Goal: Task Accomplishment & Management: Use online tool/utility

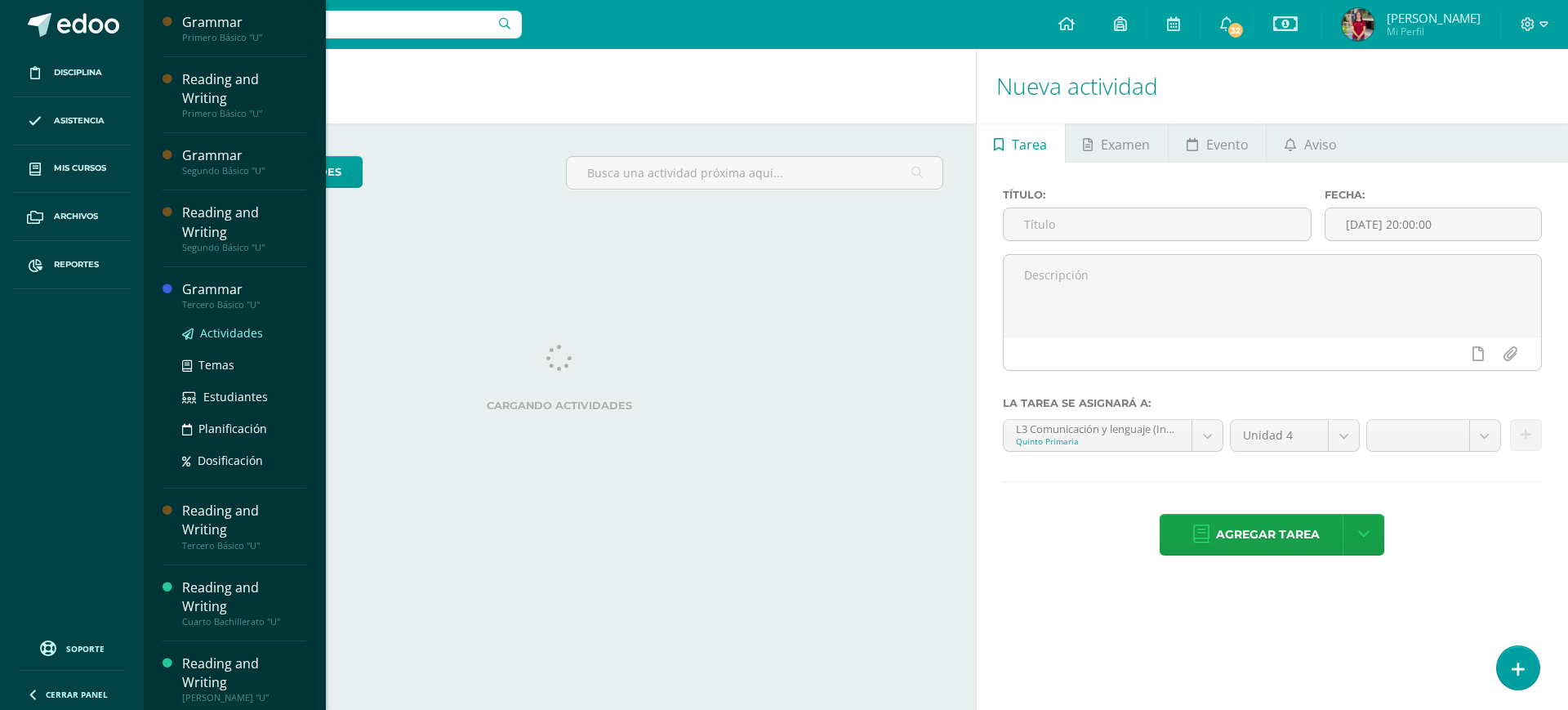
click at [219, 325] on span "Actividades" at bounding box center [231, 332] width 63 height 16
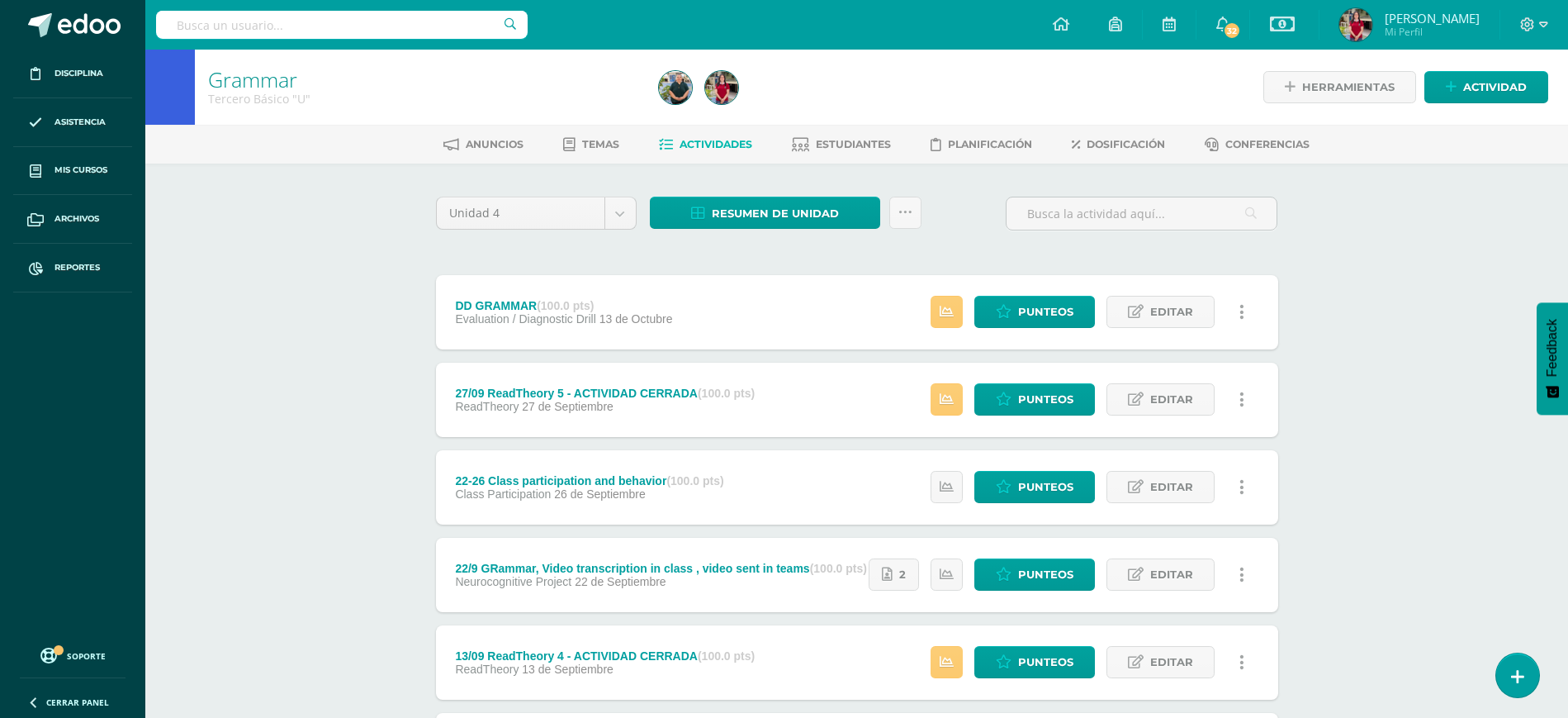
click at [493, 304] on div "DD GRAMMAR (100.0 pts)" at bounding box center [564, 306] width 217 height 13
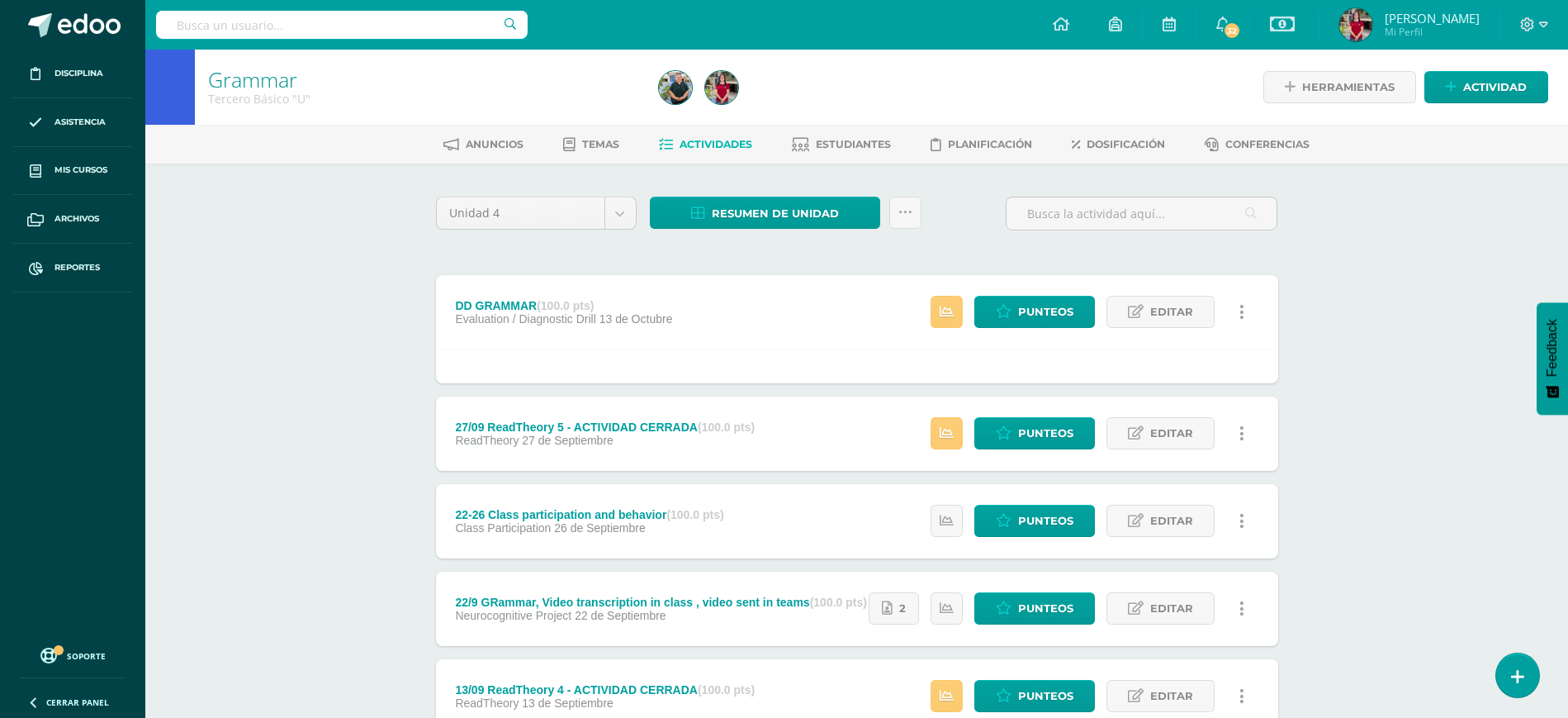
drag, startPoint x: 522, startPoint y: 304, endPoint x: 510, endPoint y: 300, distance: 12.6
click at [510, 300] on div "DD GRAMMAR (100.0 pts)" at bounding box center [564, 306] width 217 height 13
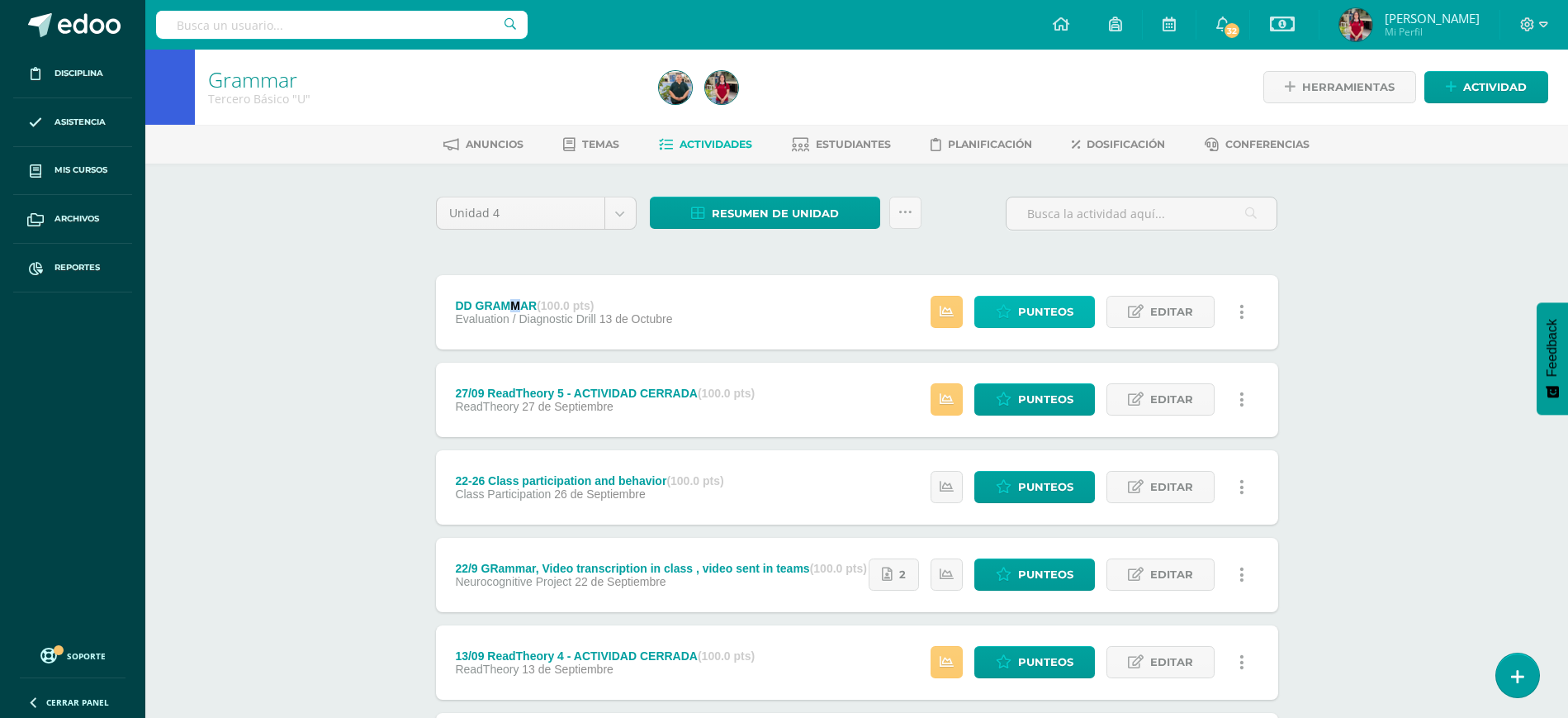
click at [1016, 323] on link "Punteos" at bounding box center [1035, 311] width 121 height 32
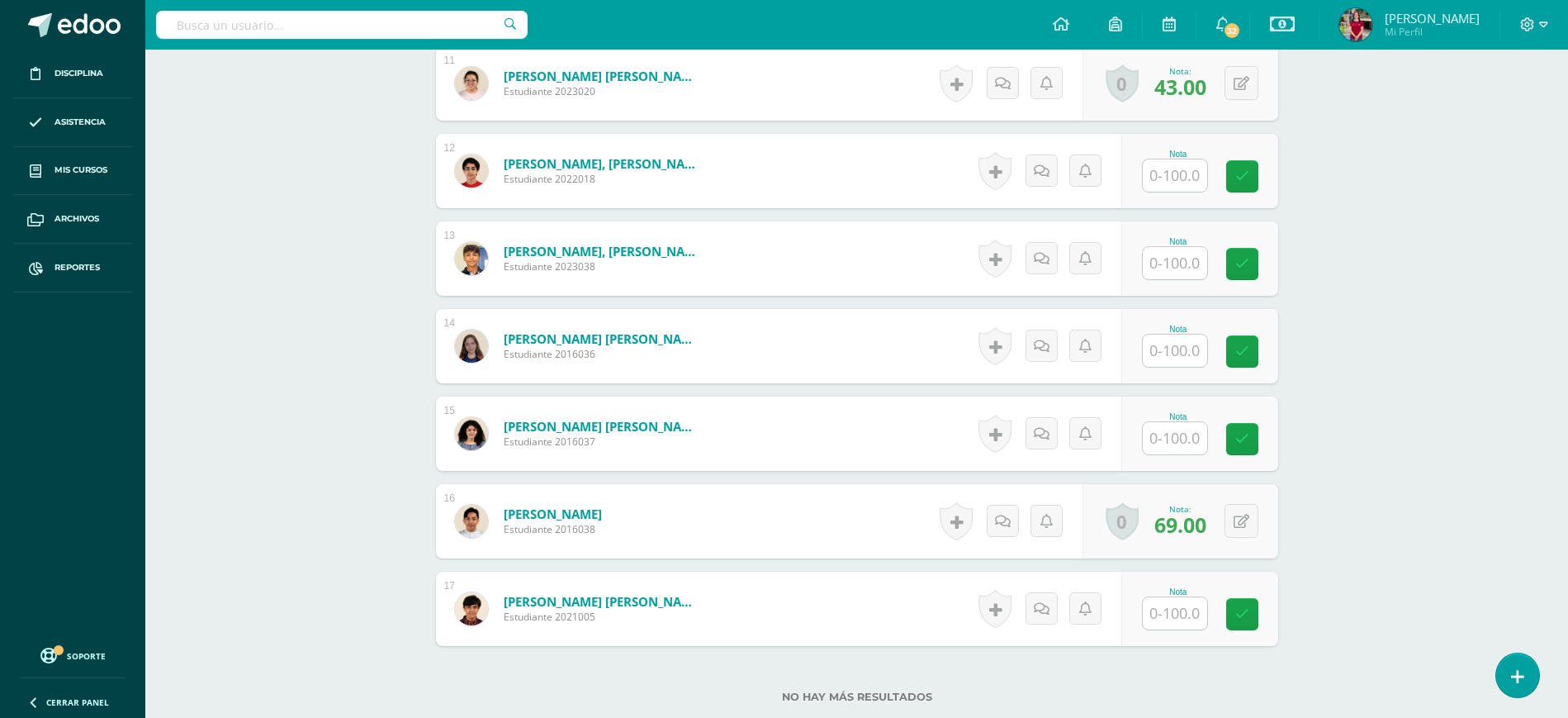
scroll to position [1430, 0]
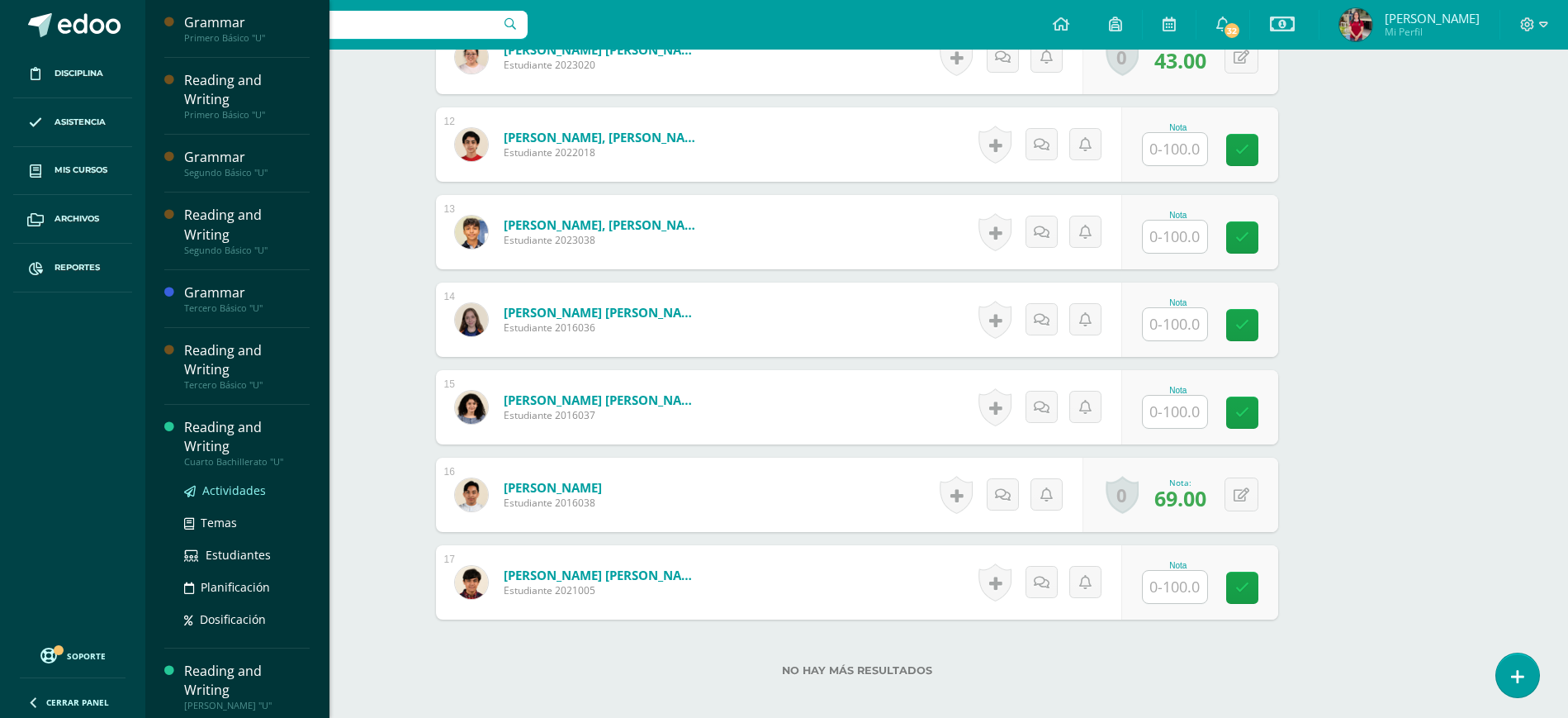
click at [240, 483] on span "Actividades" at bounding box center [233, 490] width 64 height 16
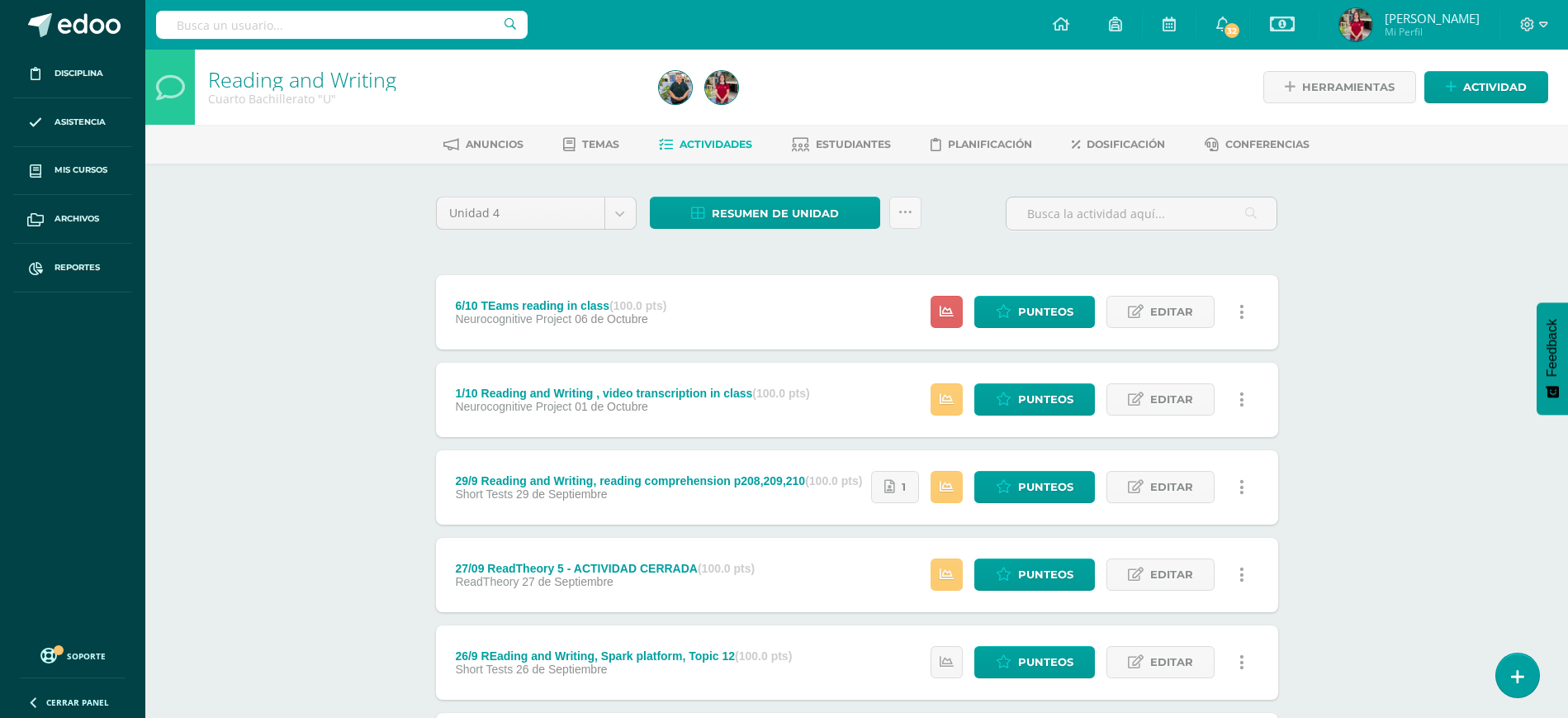
click at [598, 301] on div "6/10 TEams reading in class (100.0 pts)" at bounding box center [560, 306] width 211 height 13
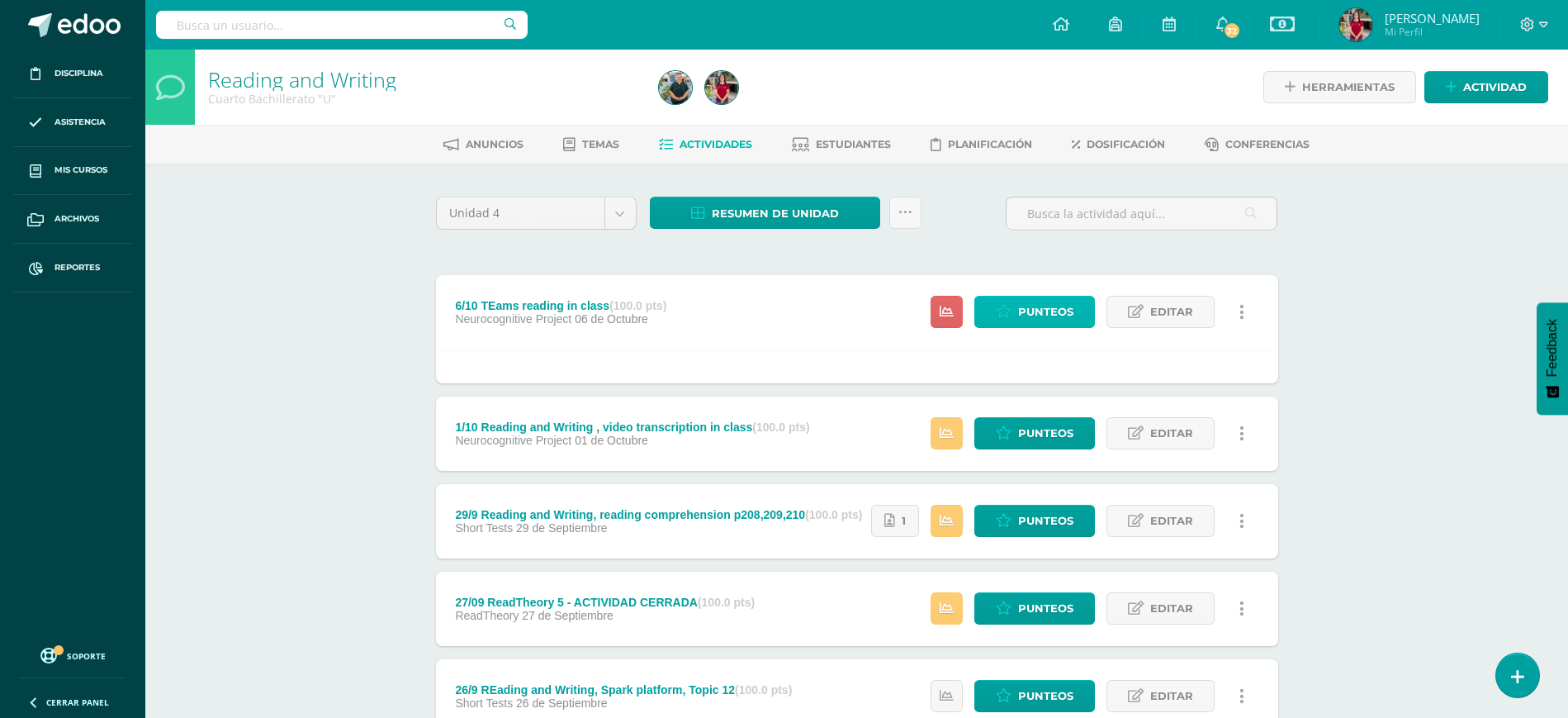
click at [1011, 306] on icon at bounding box center [1003, 311] width 16 height 14
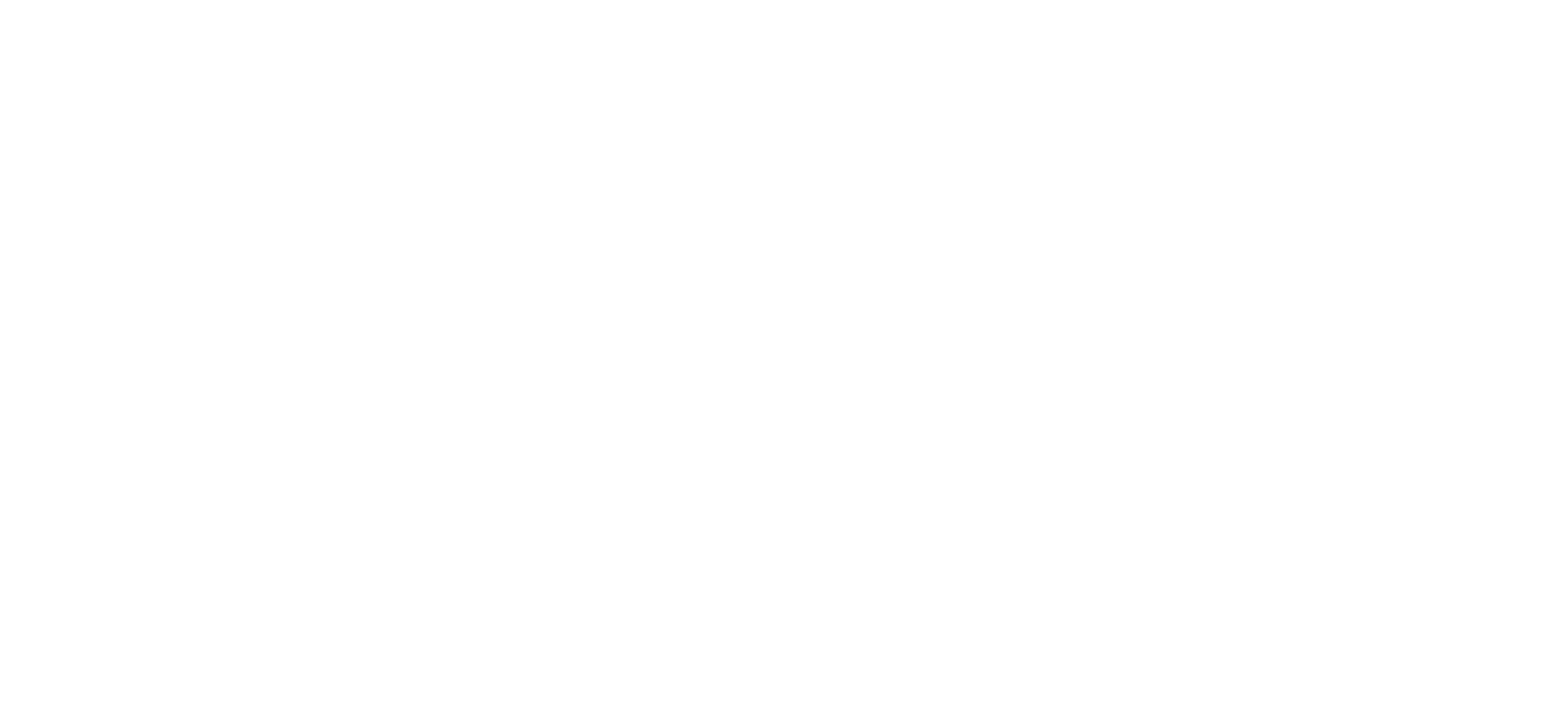
click at [0, 0] on html at bounding box center [0, 0] width 0 height 0
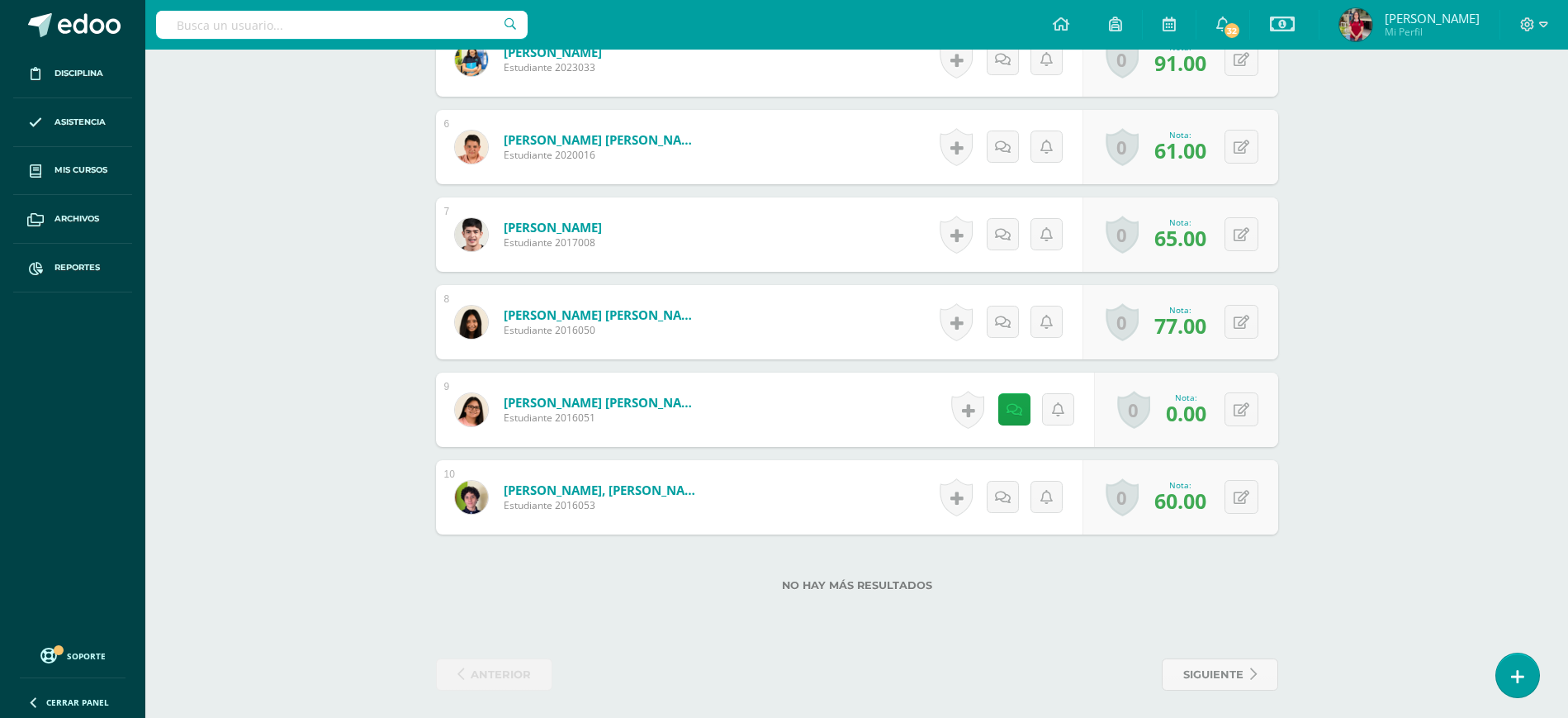
scroll to position [903, 0]
